Goal: Transaction & Acquisition: Purchase product/service

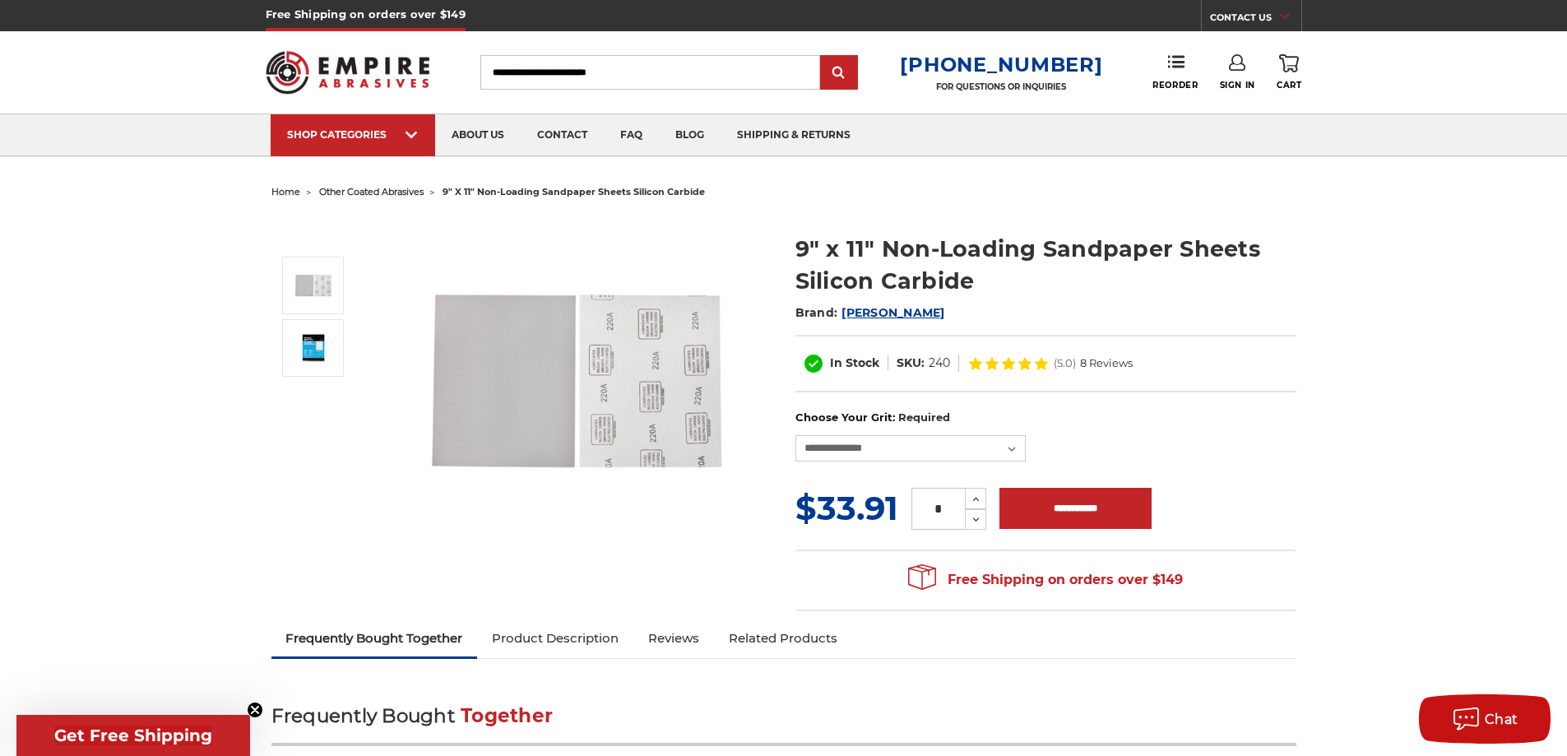
click at [517, 392] on img at bounding box center [576, 380] width 329 height 329
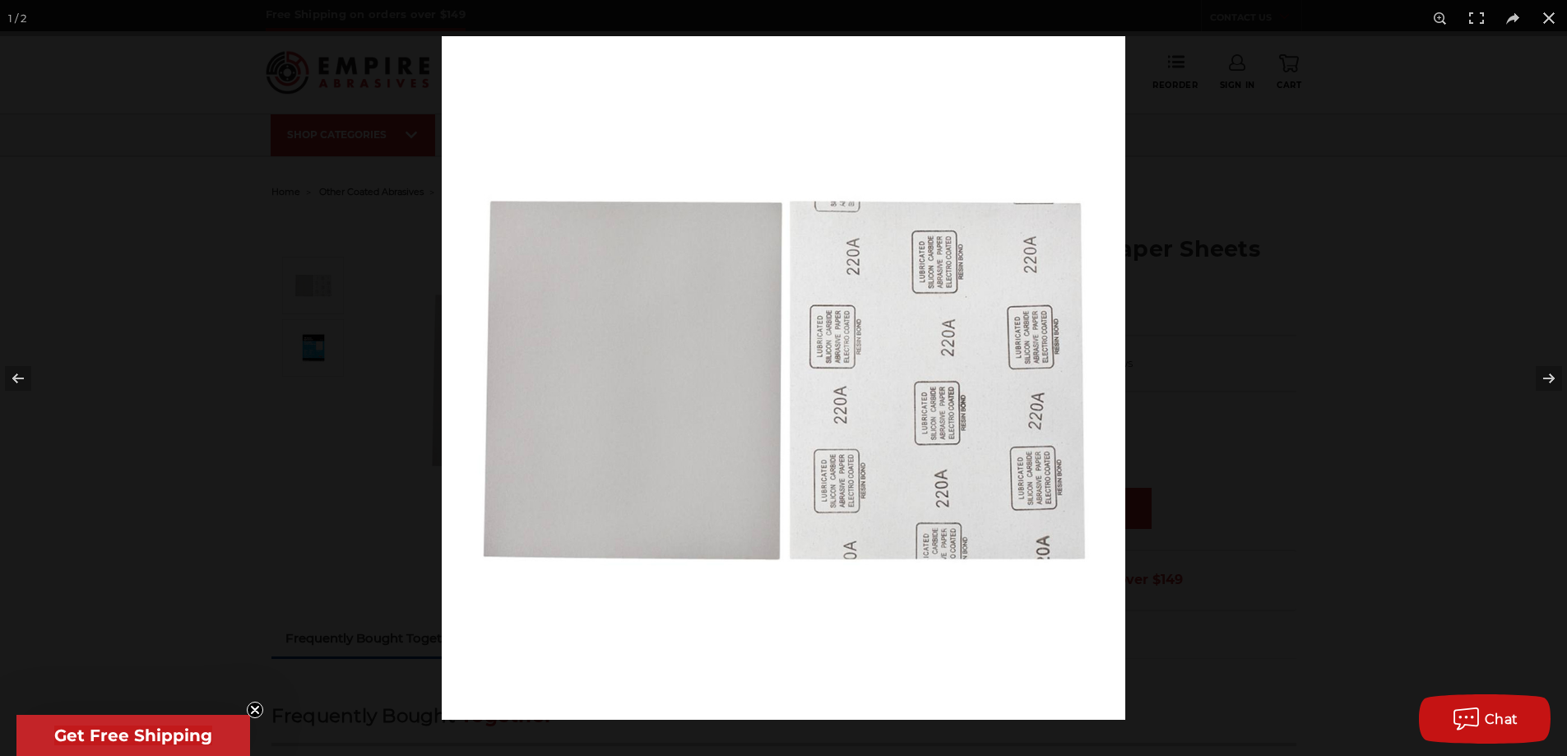
click at [614, 398] on img at bounding box center [784, 378] width 684 height 684
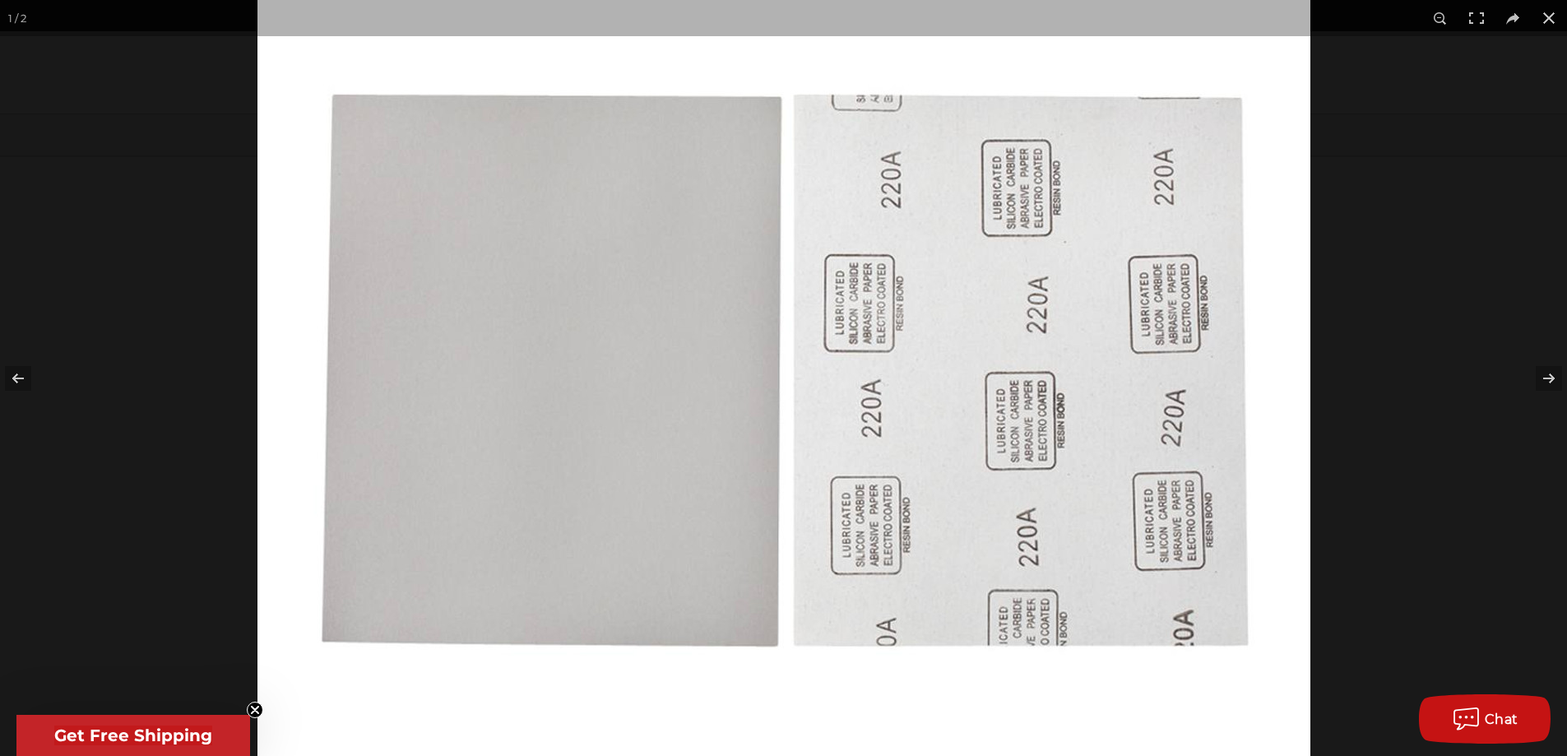
click at [609, 457] on img at bounding box center [784, 366] width 1053 height 1053
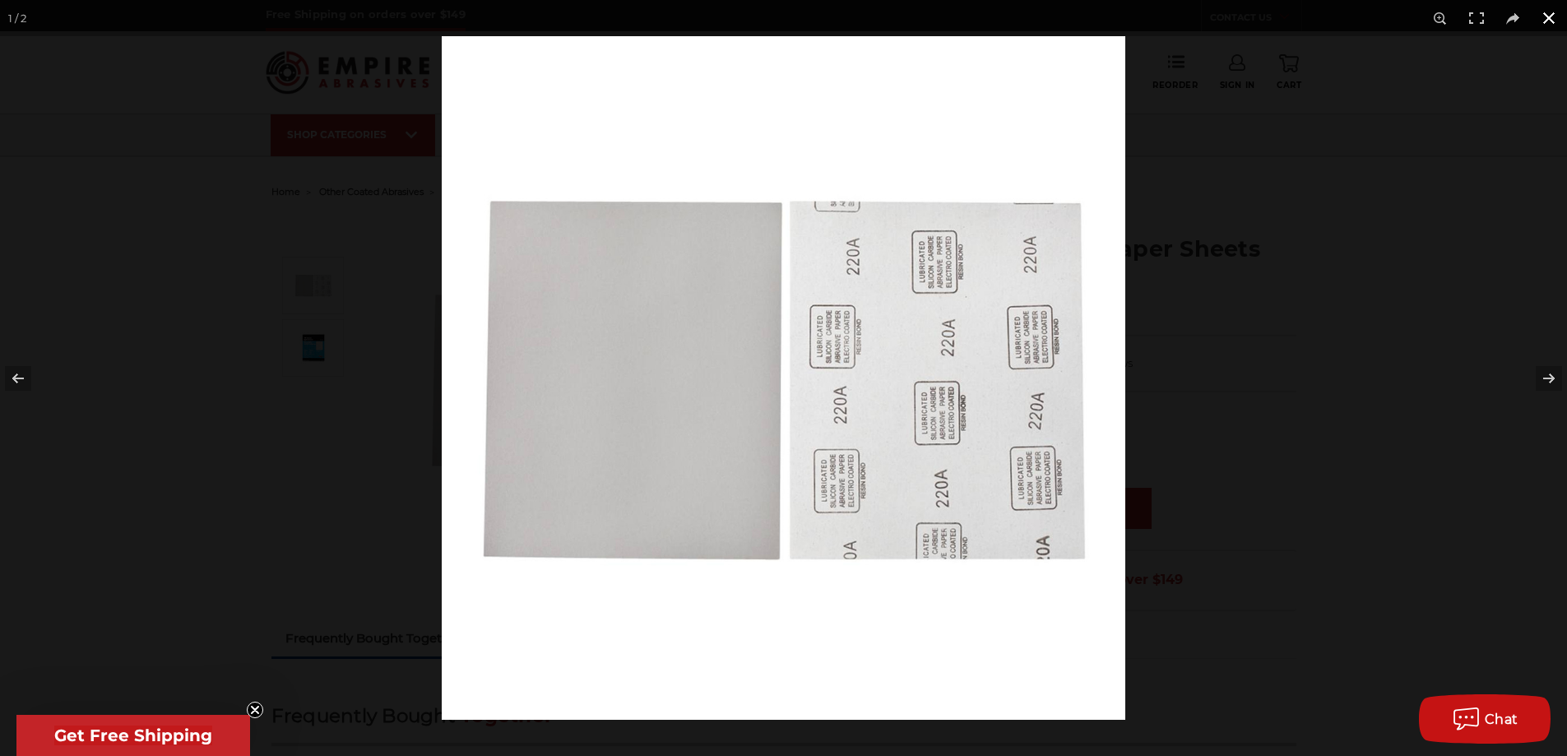
click at [1547, 23] on button at bounding box center [1549, 18] width 36 height 36
